Goal: Navigation & Orientation: Find specific page/section

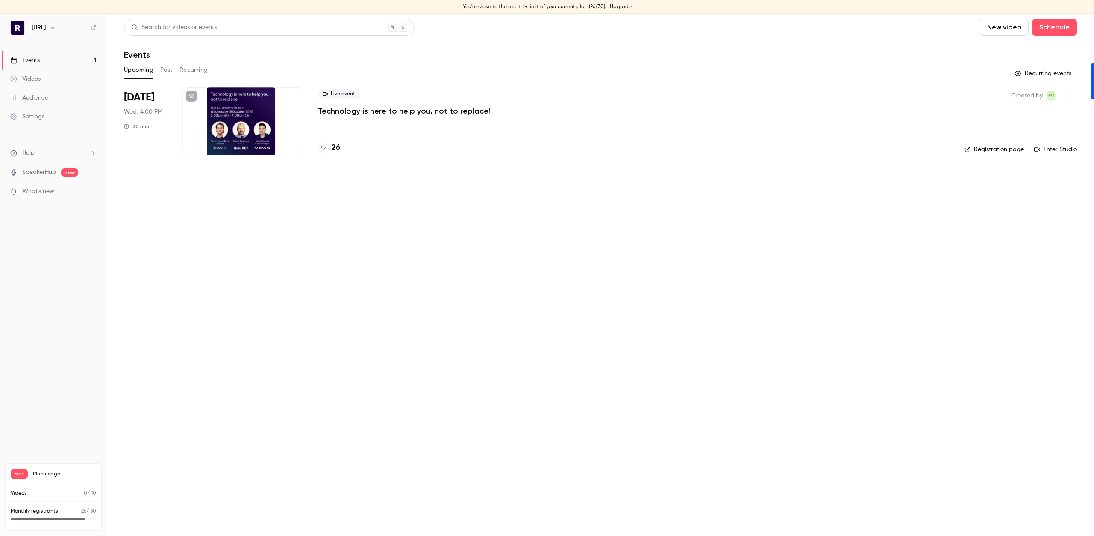
click at [336, 145] on h4 "26" at bounding box center [336, 148] width 9 height 12
